Goal: Contribute content: Contribute content

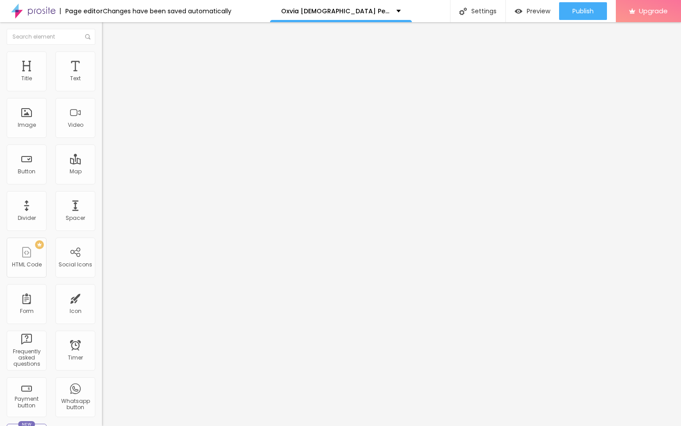
click at [102, 76] on span "Change image" at bounding box center [125, 73] width 47 height 8
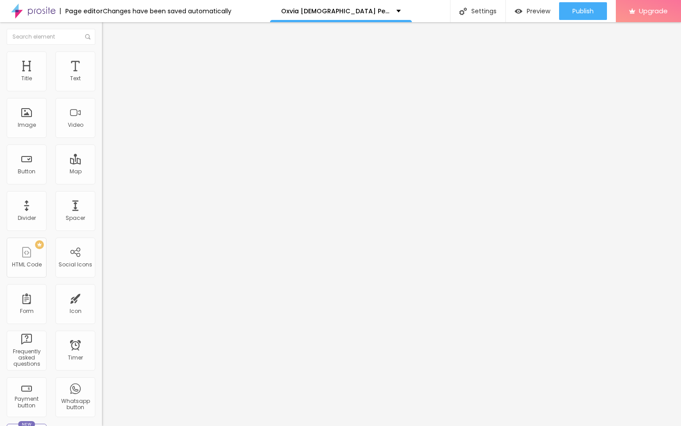
click at [102, 182] on input "https://" at bounding box center [155, 177] width 106 height 9
paste input "[DOMAIN_NAME][URL][DEMOGRAPHIC_DATA][MEDICAL_DATA]"
type input "[URL][DOMAIN_NAME][DEMOGRAPHIC_DATA][MEDICAL_DATA]"
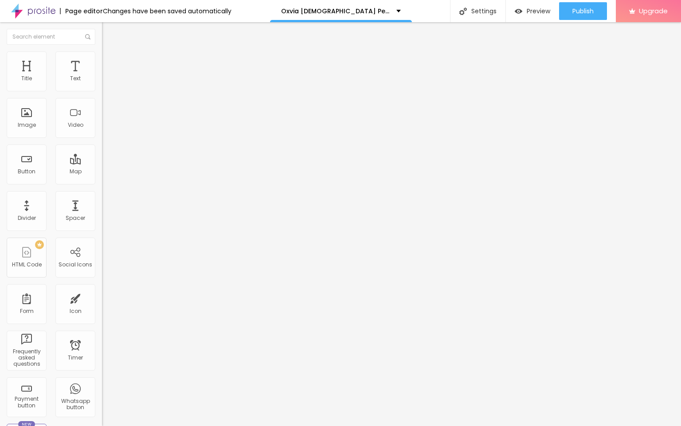
scroll to position [0, 0]
click at [102, 183] on input "https://" at bounding box center [155, 178] width 106 height 9
paste input "[DOMAIN_NAME][URL][DEMOGRAPHIC_DATA][MEDICAL_DATA]"
type input "[URL][DOMAIN_NAME][DEMOGRAPHIC_DATA][MEDICAL_DATA]"
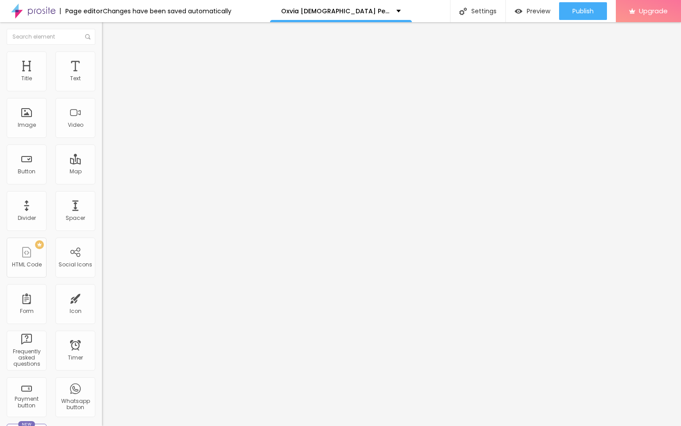
click at [102, 83] on input "entre em contato" at bounding box center [155, 78] width 106 height 9
paste input "👇❗❗𝐒𝐡𝐨𝐩𝐍𝐨𝐰❗❗👇"
type input "👇❗❗𝐒𝐡𝐨𝐩𝐍𝐨𝐰❗❗👇"
click at [583, 4] on div "Publish" at bounding box center [582, 11] width 21 height 18
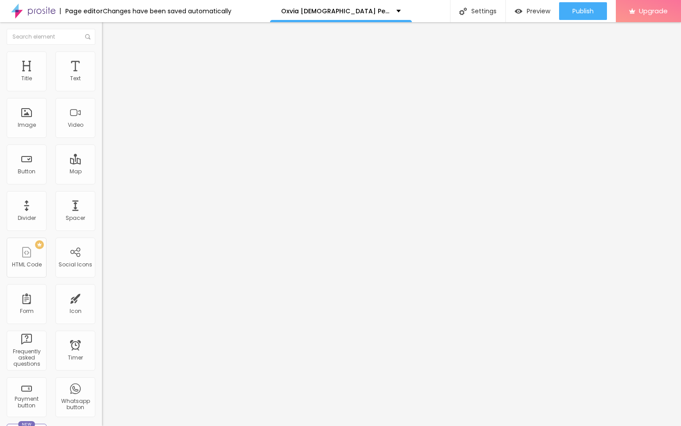
click at [35, 7] on img at bounding box center [33, 11] width 44 height 22
